Goal: Task Accomplishment & Management: Manage account settings

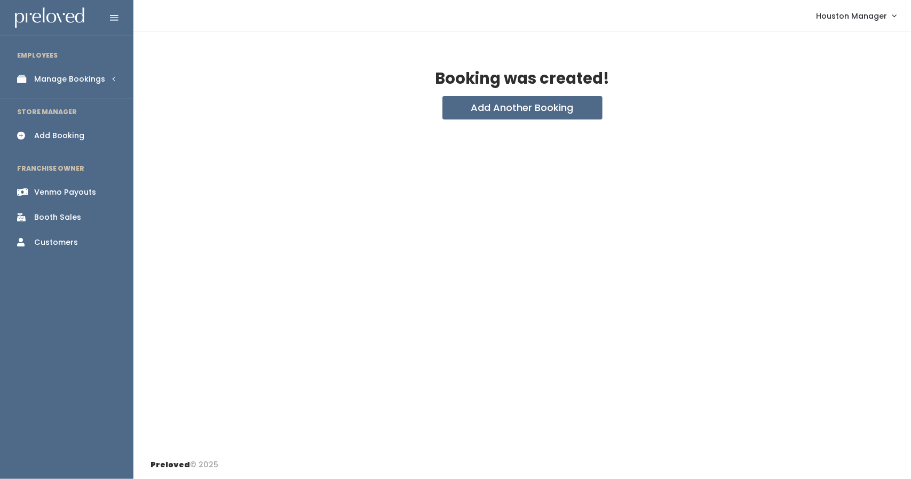
click at [62, 83] on div "Manage Bookings" at bounding box center [69, 79] width 71 height 11
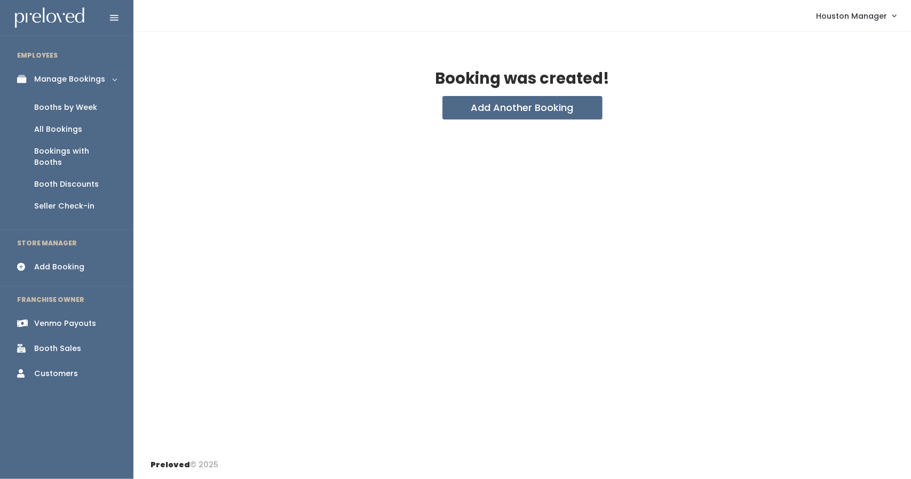
click at [62, 102] on div "Booths by Week" at bounding box center [65, 107] width 63 height 11
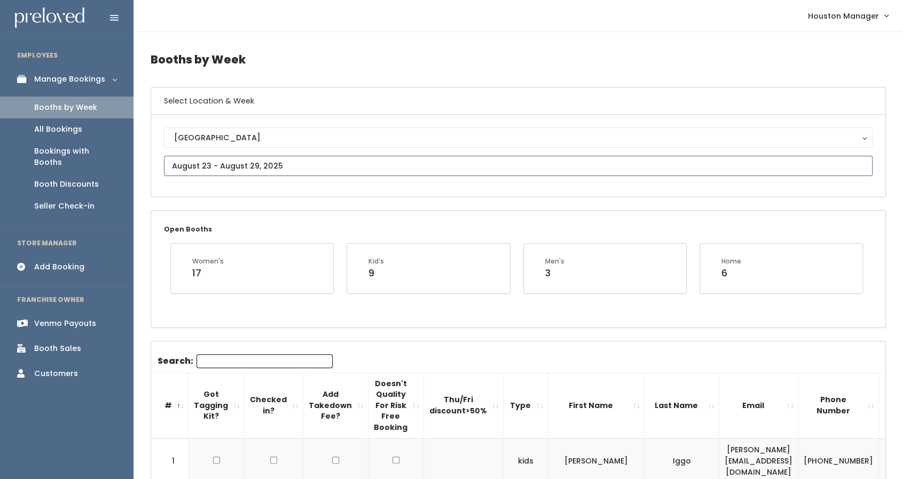
click at [237, 167] on input "text" at bounding box center [518, 166] width 708 height 20
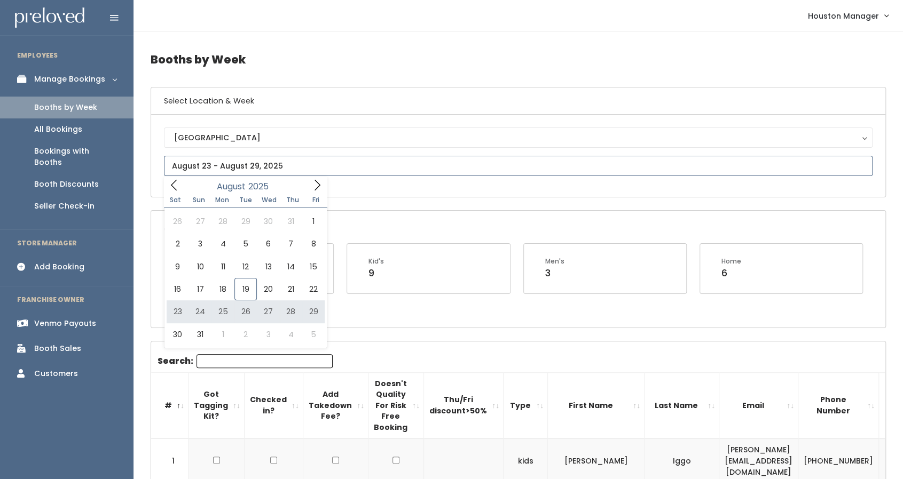
type input "[DATE] to [DATE]"
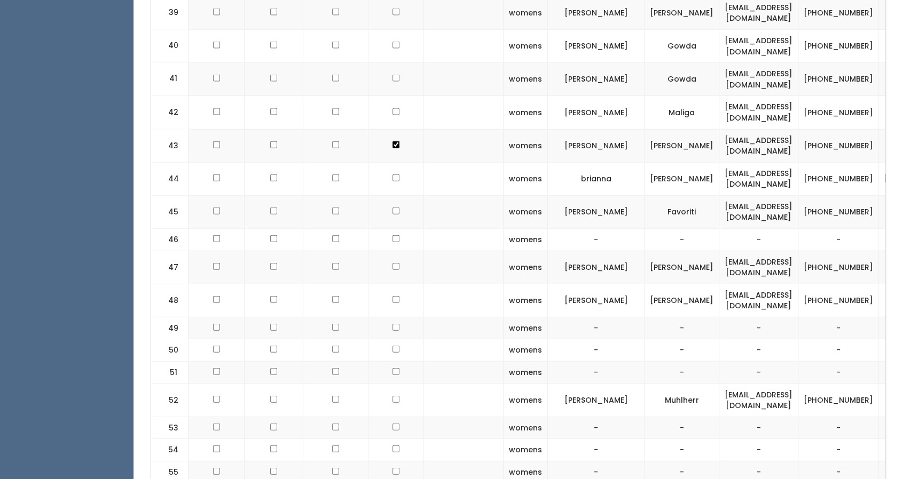
scroll to position [1560, 0]
